Goal: Task Accomplishment & Management: Use online tool/utility

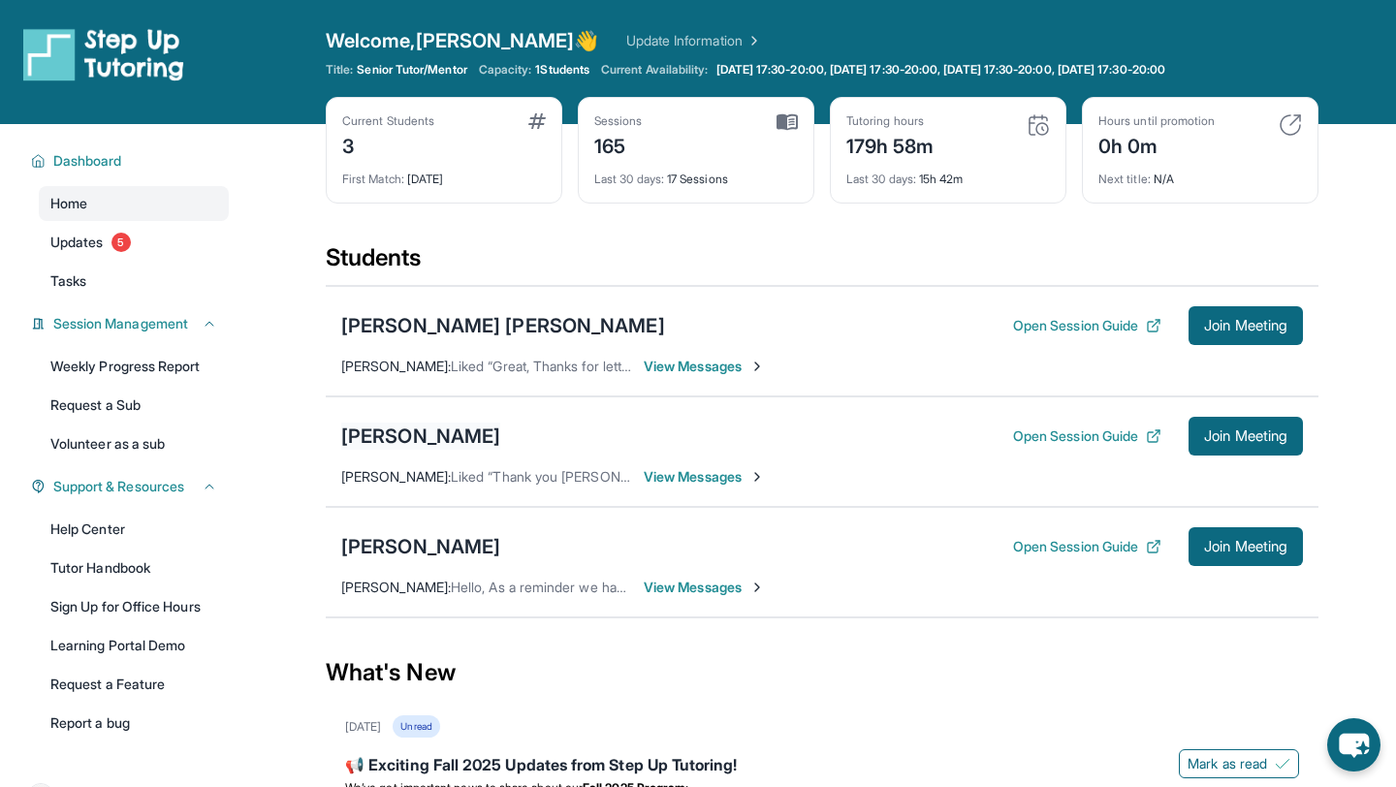
click at [385, 445] on div "[PERSON_NAME]" at bounding box center [420, 436] width 159 height 27
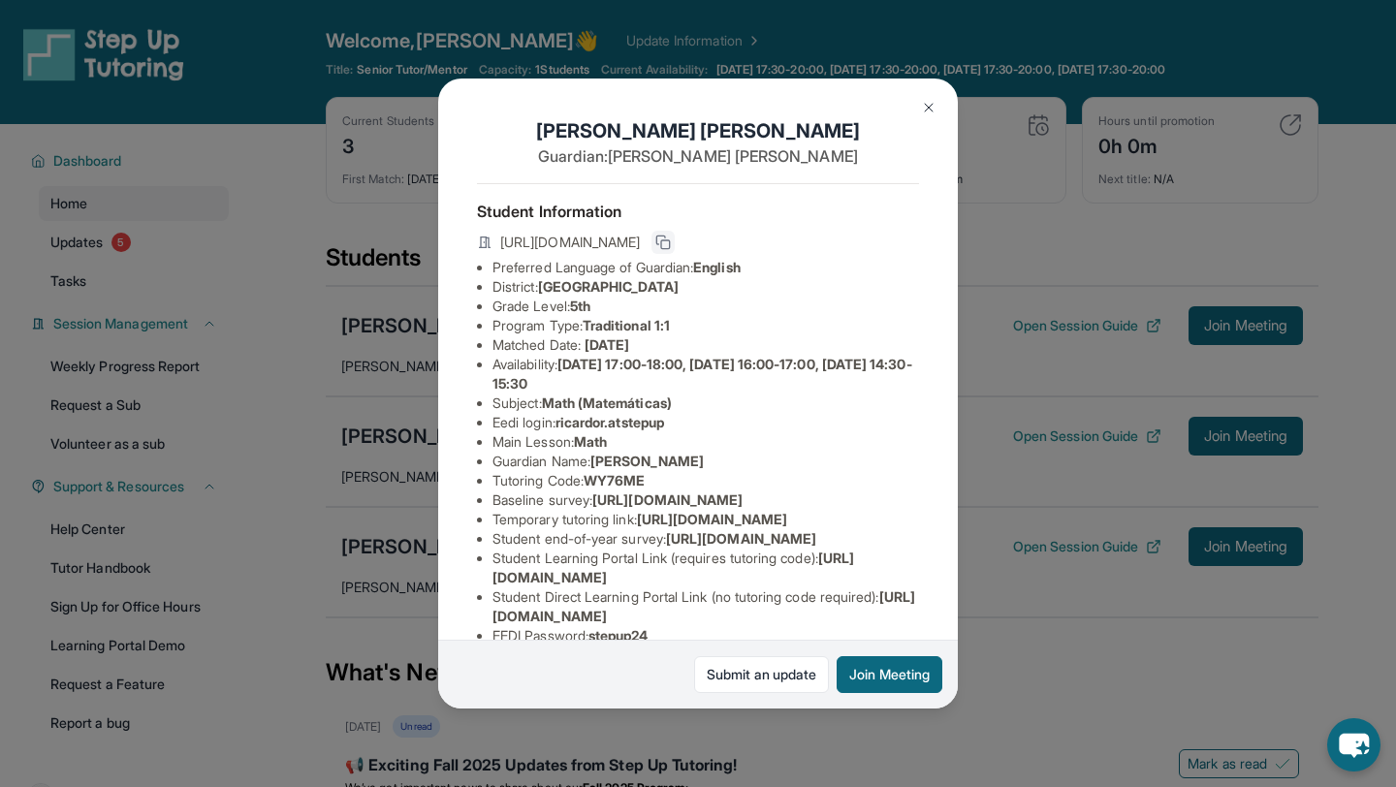
click at [675, 231] on button at bounding box center [663, 242] width 23 height 23
click at [921, 121] on button at bounding box center [929, 107] width 39 height 39
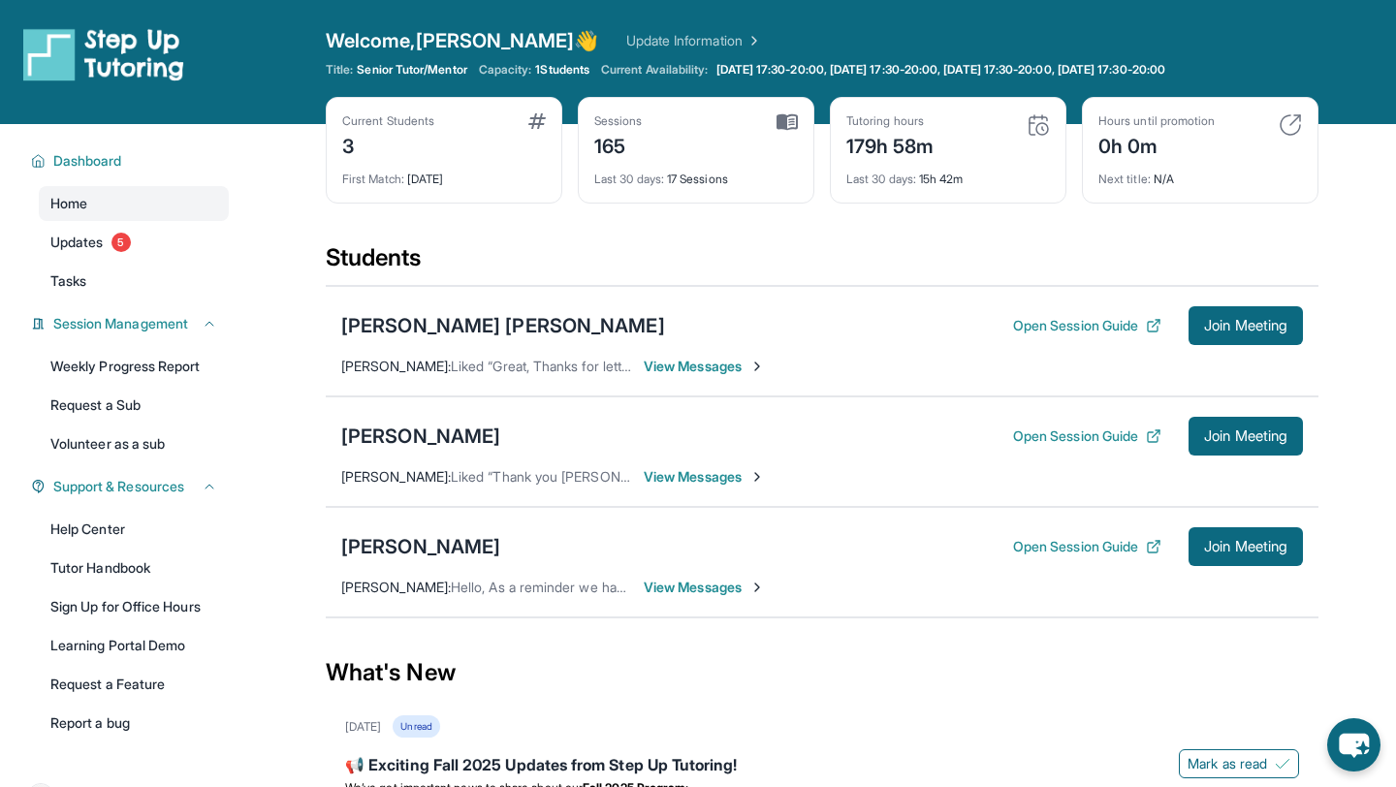
click at [720, 271] on div "Students" at bounding box center [822, 263] width 993 height 43
click at [148, 235] on link "Updates 5" at bounding box center [134, 242] width 190 height 35
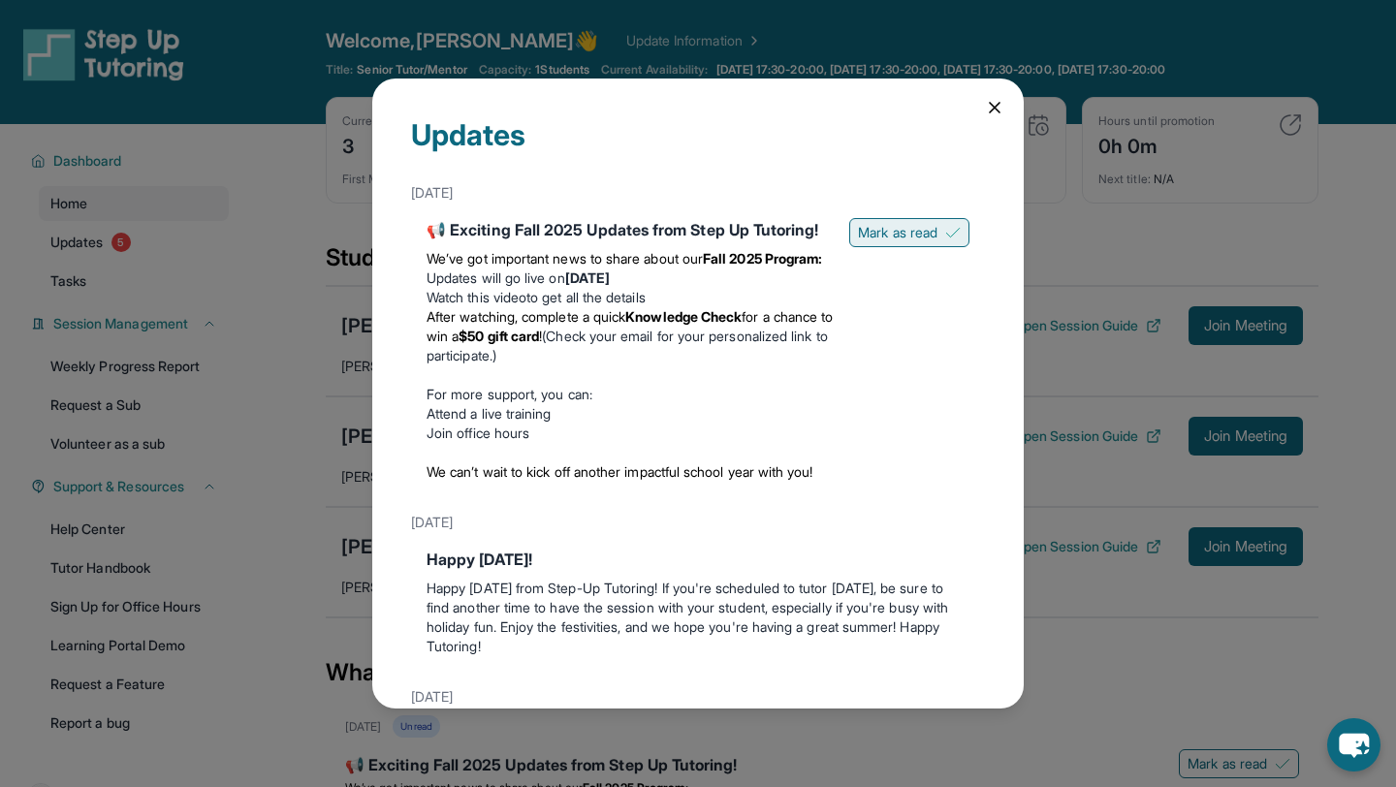
click at [901, 217] on div "📢 Exciting Fall 2025 Updates from Step Up Tutoring! We’ve got important news to…" at bounding box center [698, 353] width 574 height 287
click at [922, 227] on span "Mark as read" at bounding box center [898, 232] width 80 height 19
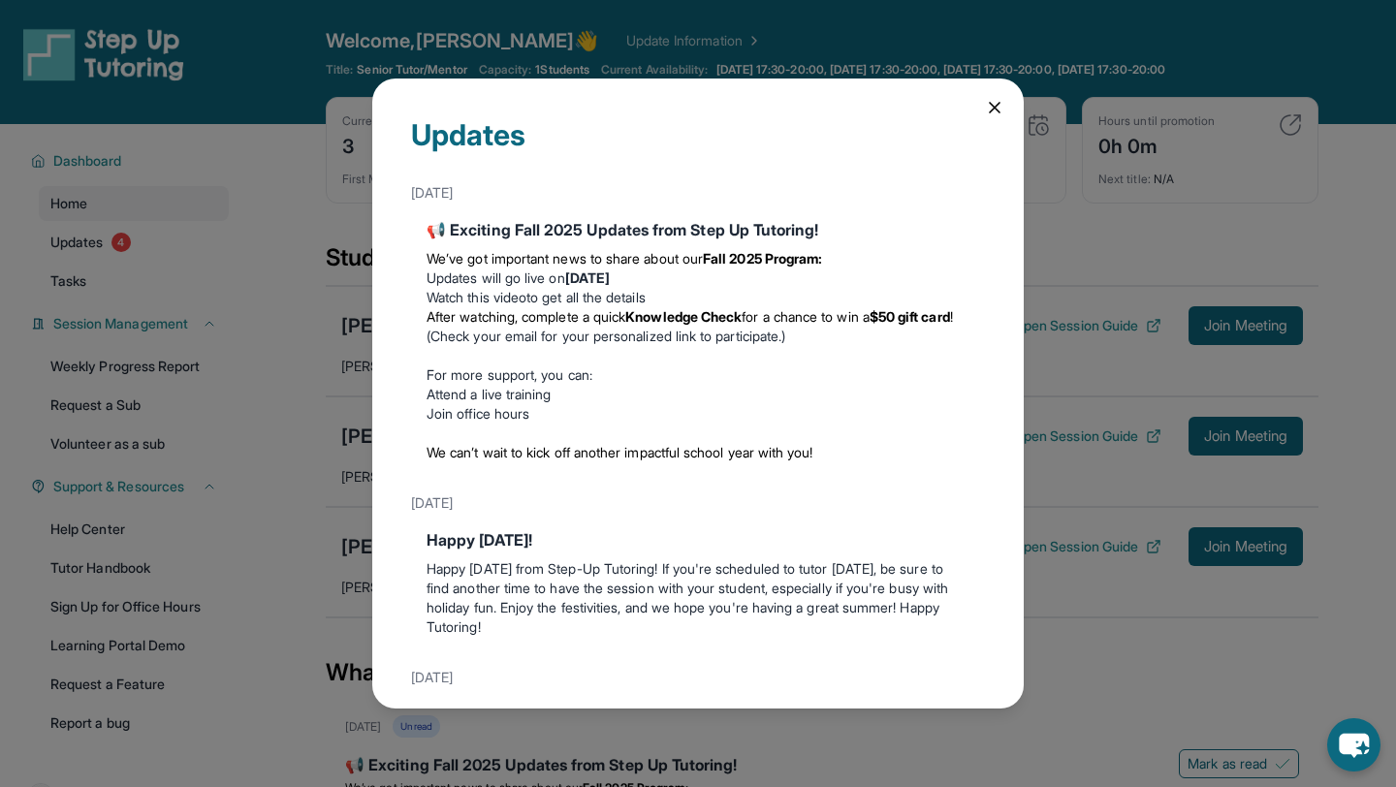
click at [985, 103] on icon at bounding box center [994, 107] width 19 height 19
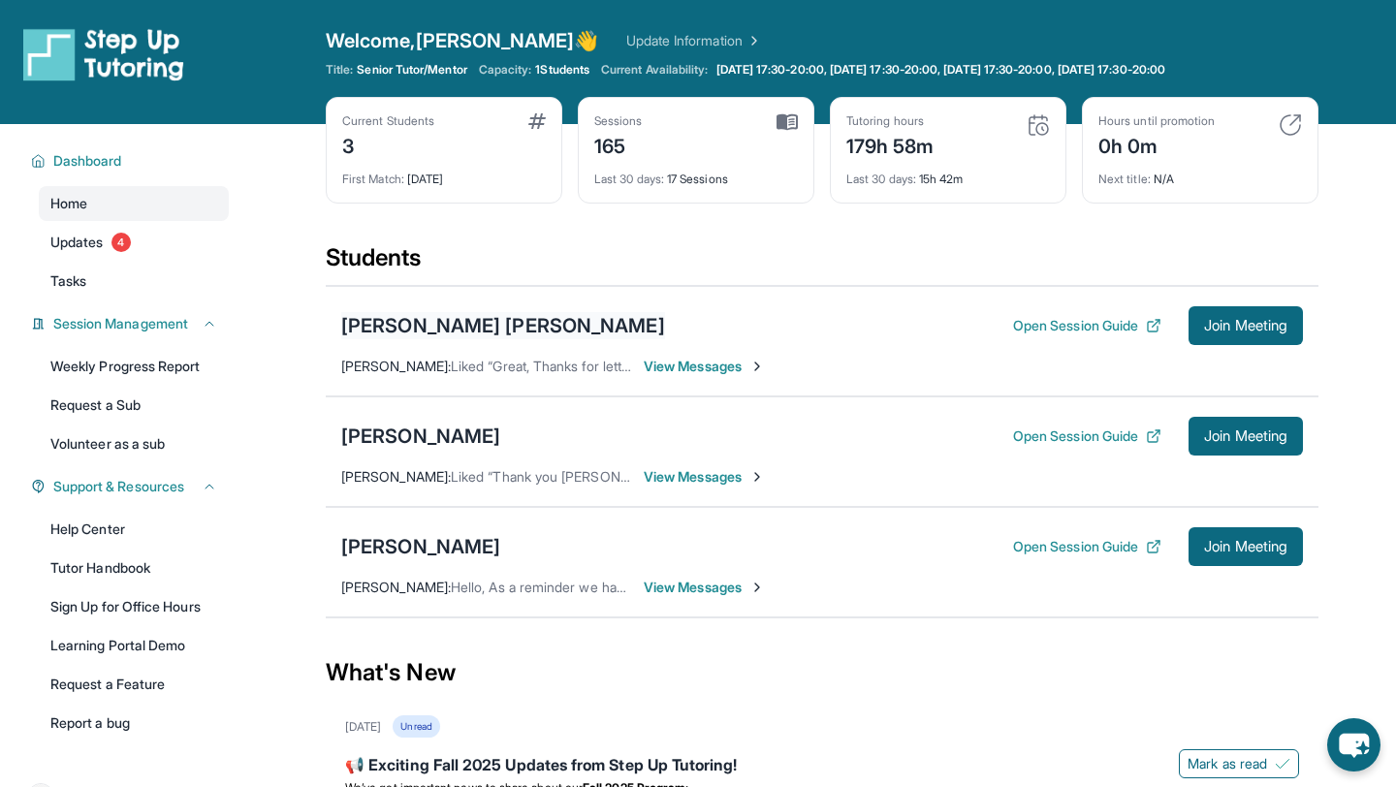
click at [453, 314] on div "[PERSON_NAME] [PERSON_NAME]" at bounding box center [503, 325] width 324 height 27
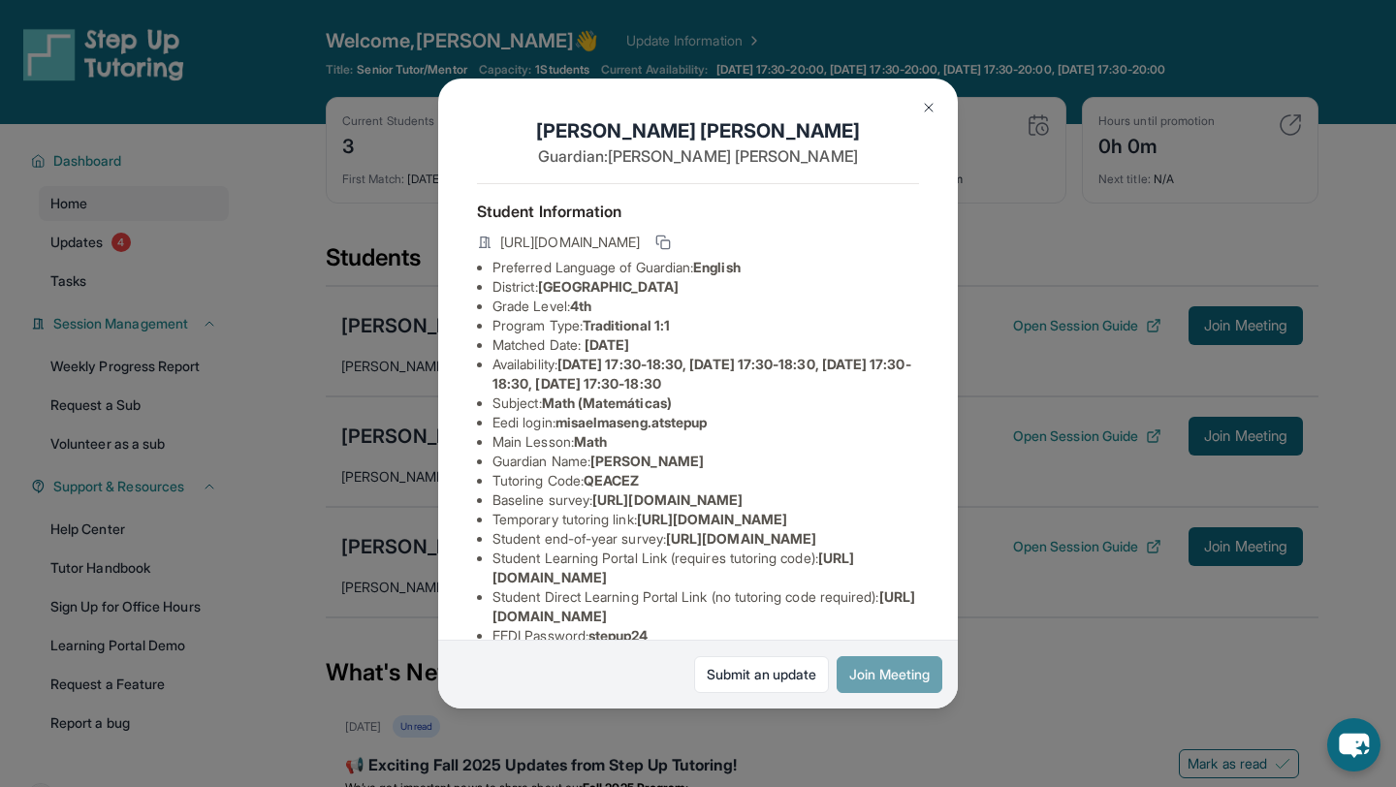
click at [881, 673] on button "Join Meeting" at bounding box center [890, 675] width 106 height 37
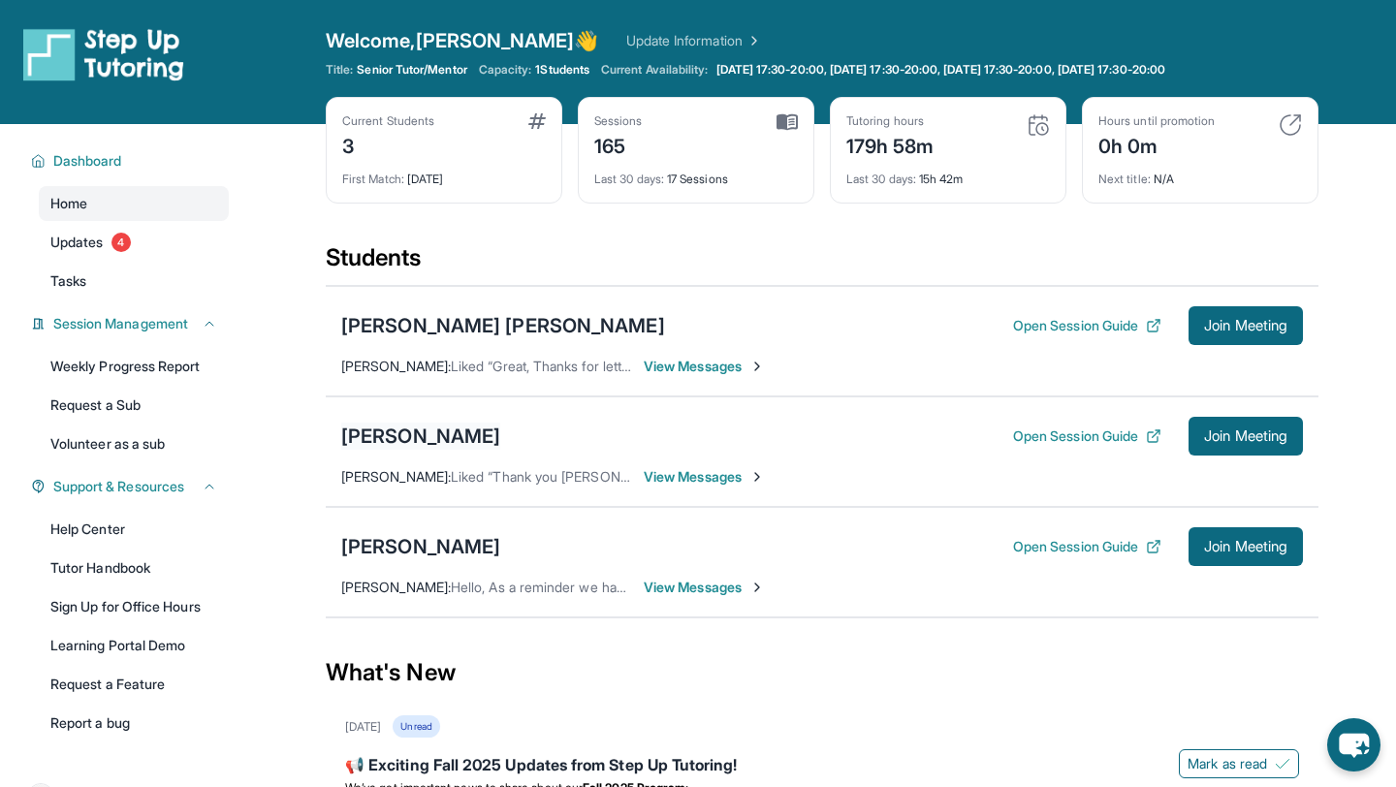
click at [455, 443] on div "[PERSON_NAME]" at bounding box center [420, 436] width 159 height 27
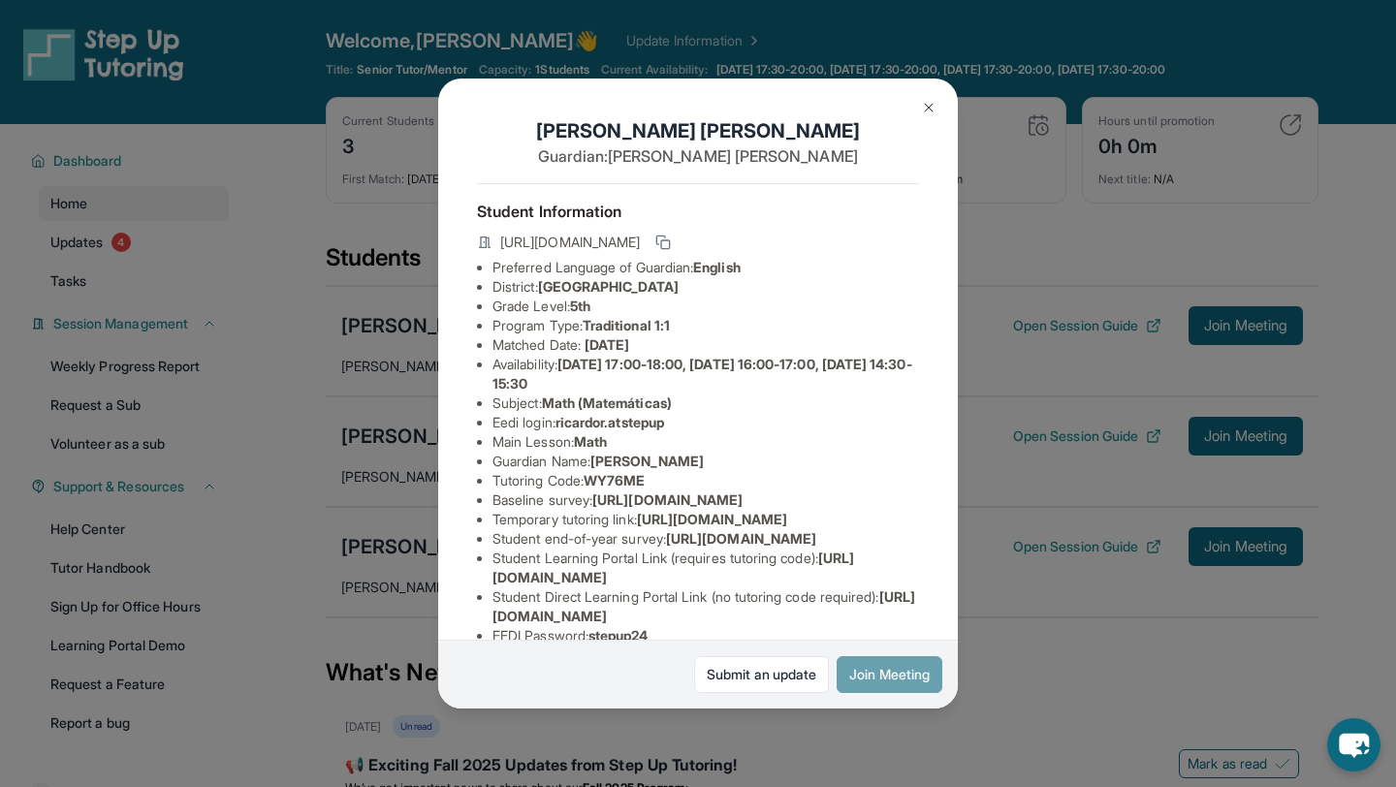
click at [873, 668] on button "Join Meeting" at bounding box center [890, 675] width 106 height 37
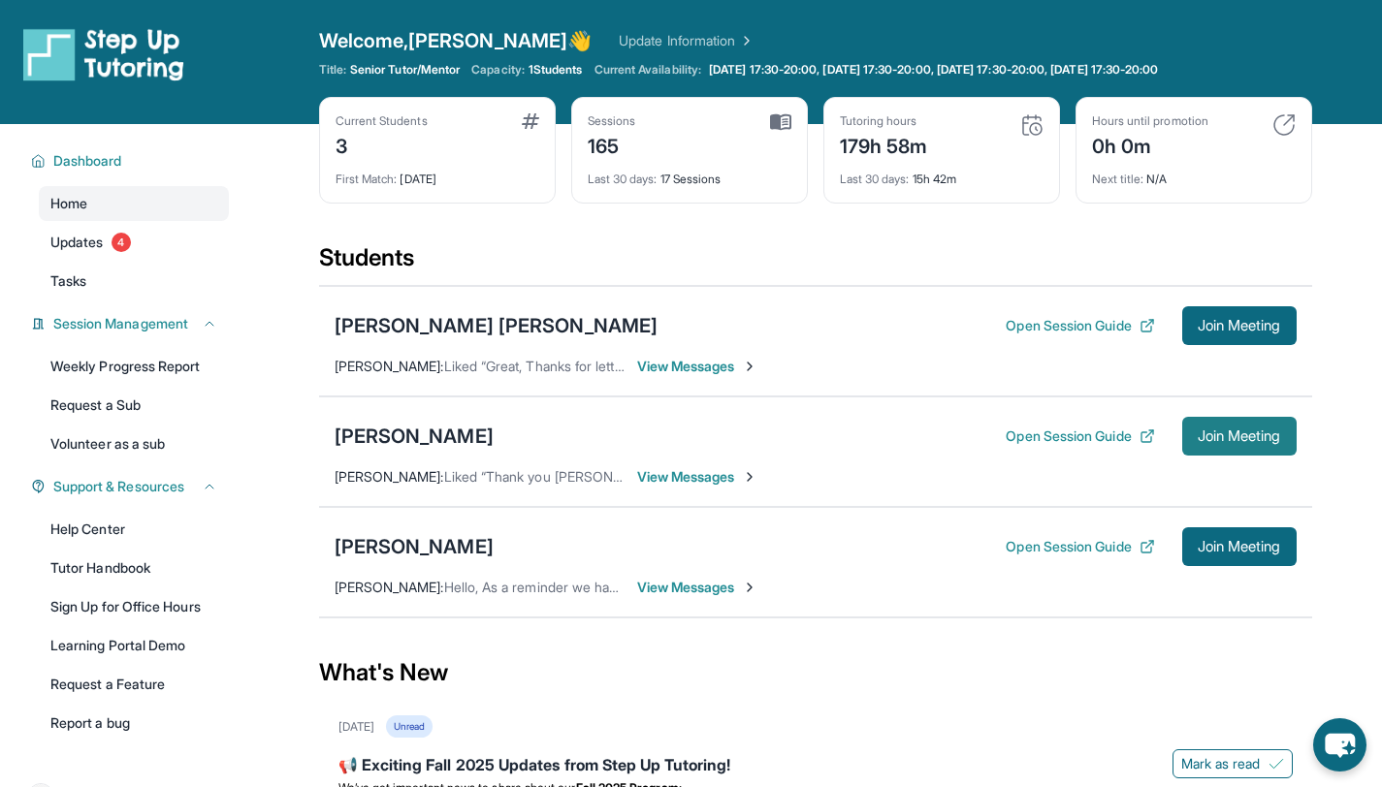
click at [1244, 435] on span "Join Meeting" at bounding box center [1239, 437] width 83 height 12
click at [1236, 450] on button "Join Meeting" at bounding box center [1239, 436] width 114 height 39
